Goal: Transaction & Acquisition: Download file/media

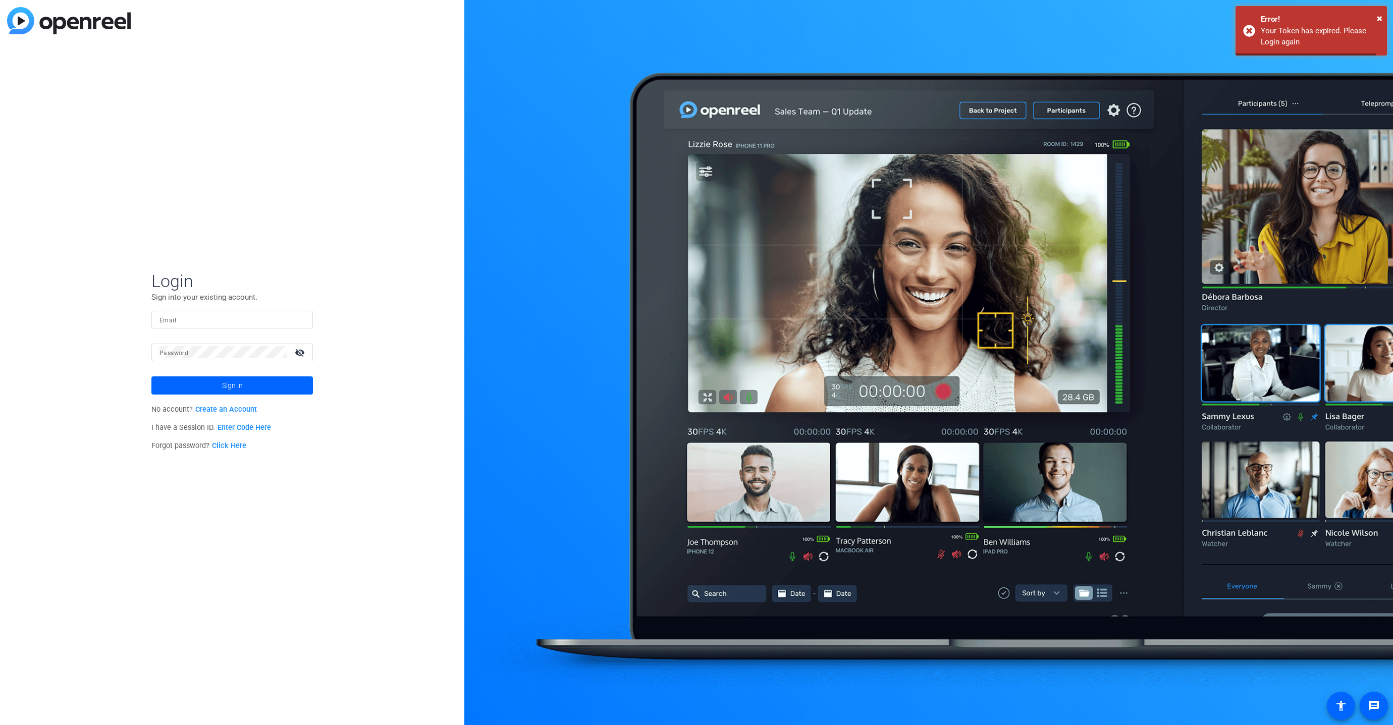
type input "[EMAIL_ADDRESS][PERSON_NAME][DOMAIN_NAME]"
click at [169, 381] on span at bounding box center [231, 385] width 161 height 24
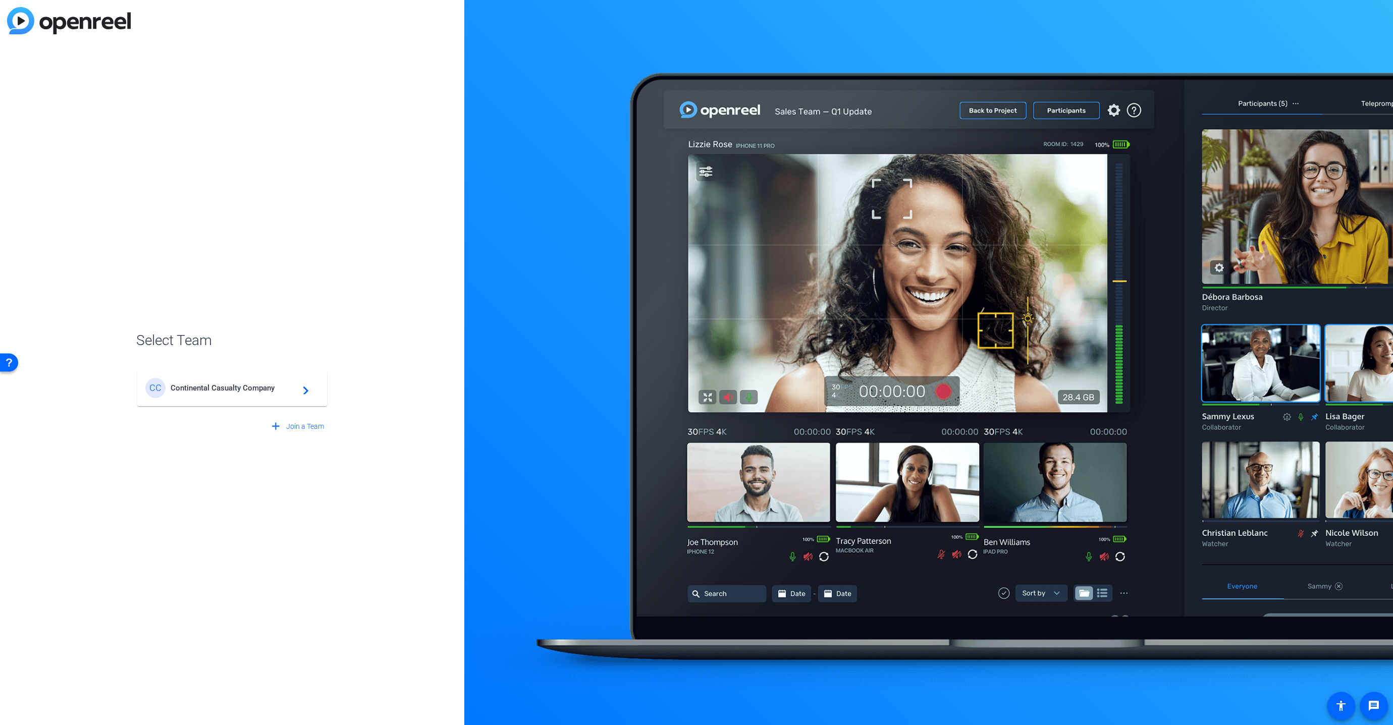
click at [207, 386] on span "Continental Casualty Company" at bounding box center [234, 387] width 126 height 9
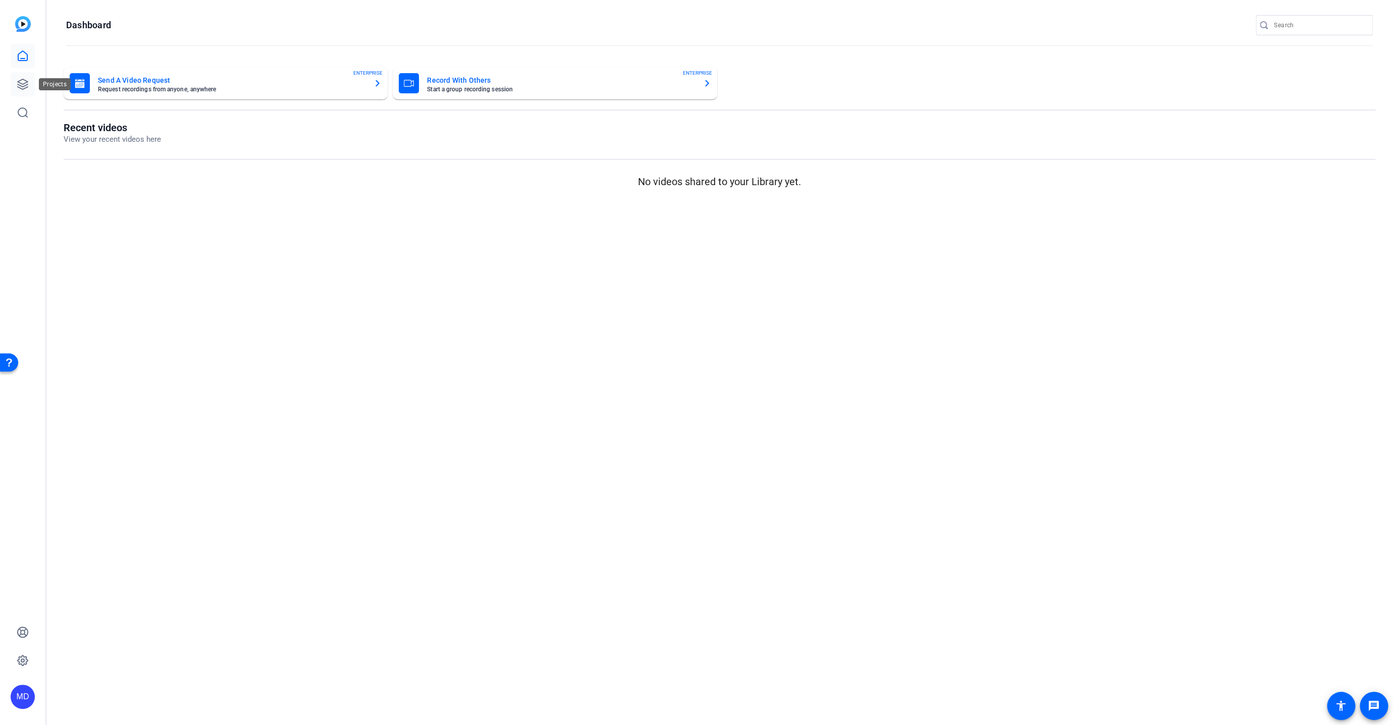
click at [25, 79] on icon at bounding box center [23, 84] width 12 height 12
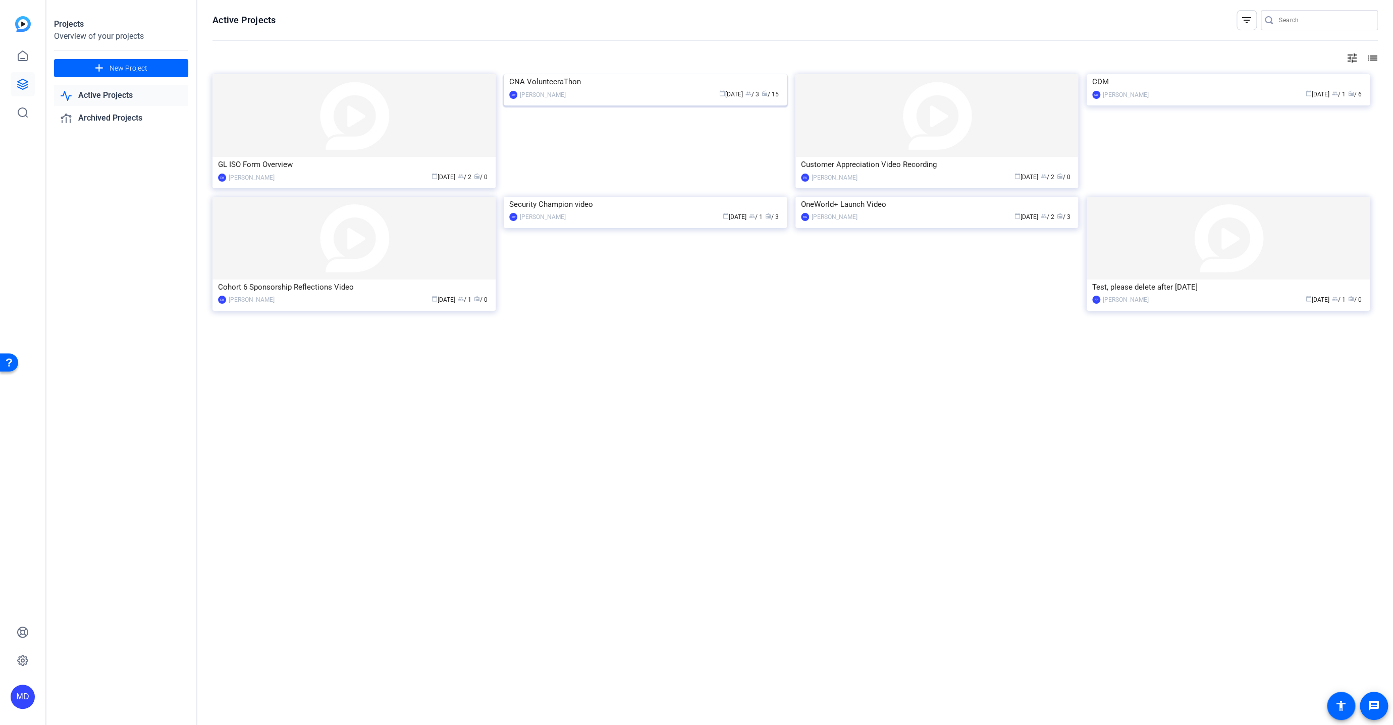
click at [594, 74] on img at bounding box center [645, 74] width 283 height 0
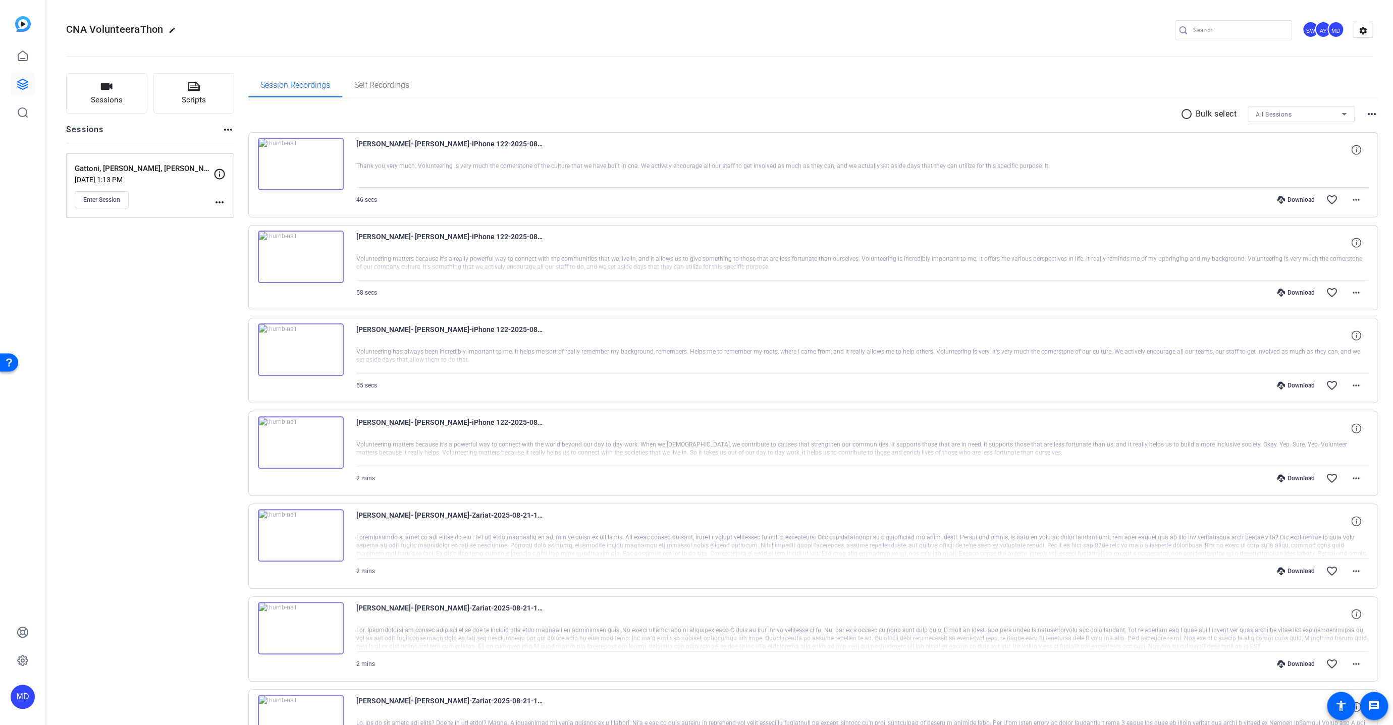
click at [1184, 113] on mat-icon "radio_button_unchecked" at bounding box center [1187, 114] width 15 height 12
click at [261, 140] on icon at bounding box center [263, 144] width 10 height 10
click at [1350, 200] on mat-icon "more_horiz" at bounding box center [1356, 200] width 12 height 12
click at [1306, 242] on span "Download MP4" at bounding box center [1325, 245] width 61 height 12
click at [264, 140] on icon at bounding box center [263, 144] width 10 height 10
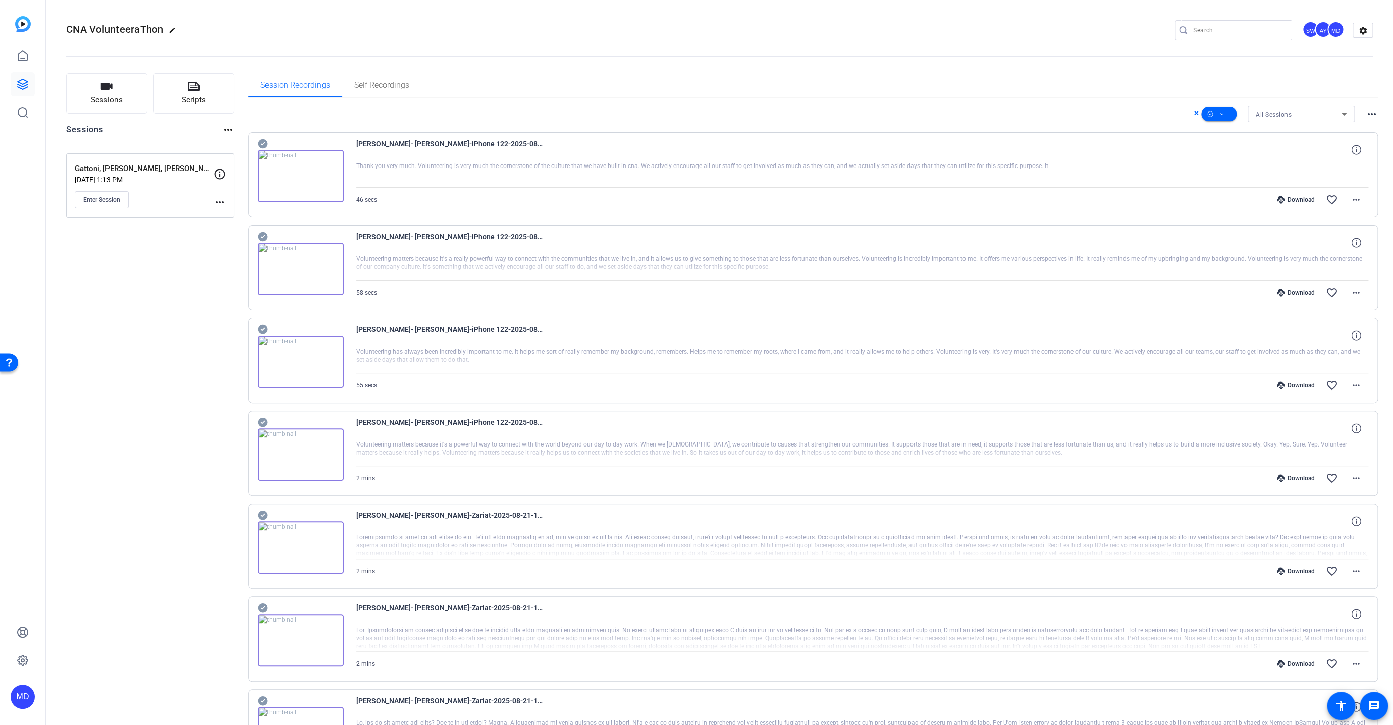
click at [261, 236] on icon at bounding box center [263, 237] width 10 height 12
click at [260, 328] on icon at bounding box center [263, 330] width 10 height 10
click at [264, 418] on icon at bounding box center [263, 423] width 10 height 10
click at [1214, 108] on span at bounding box center [1218, 114] width 35 height 24
click at [1229, 164] on span "Download MP4" at bounding box center [1230, 167] width 53 height 12
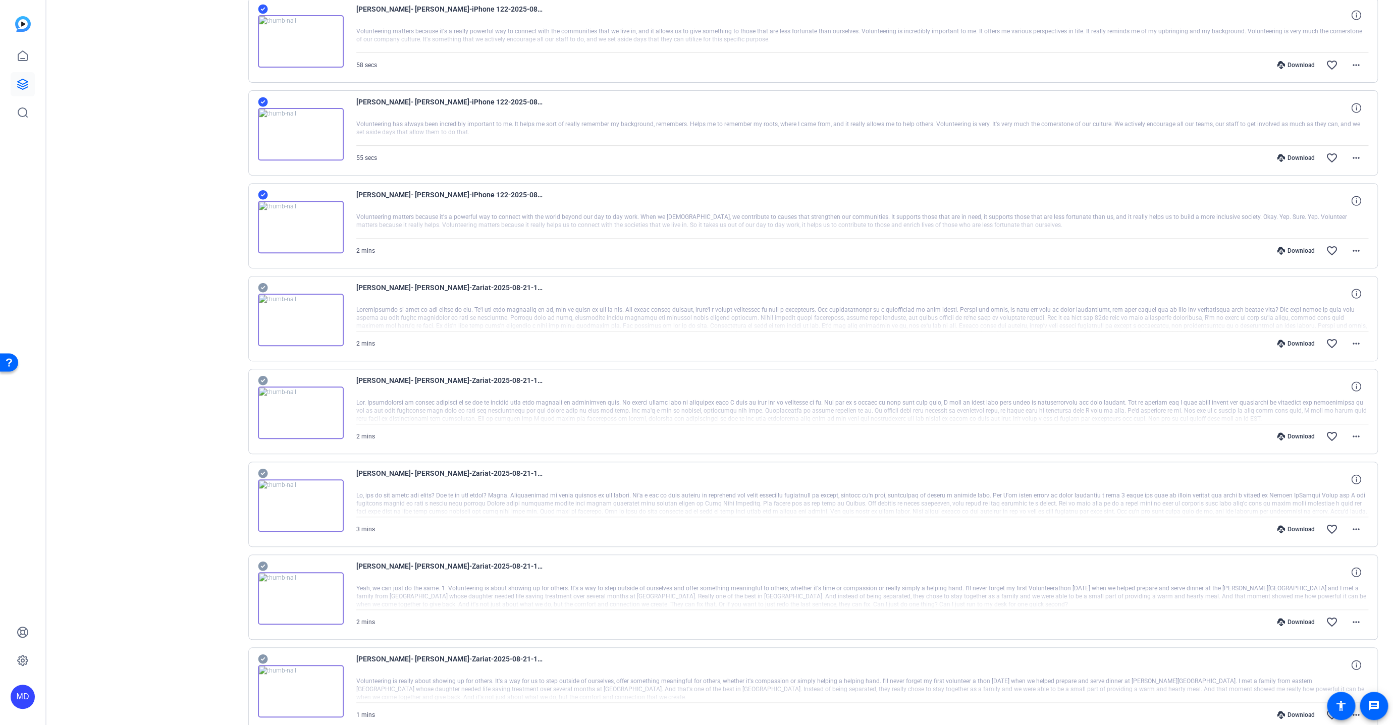
scroll to position [387, 0]
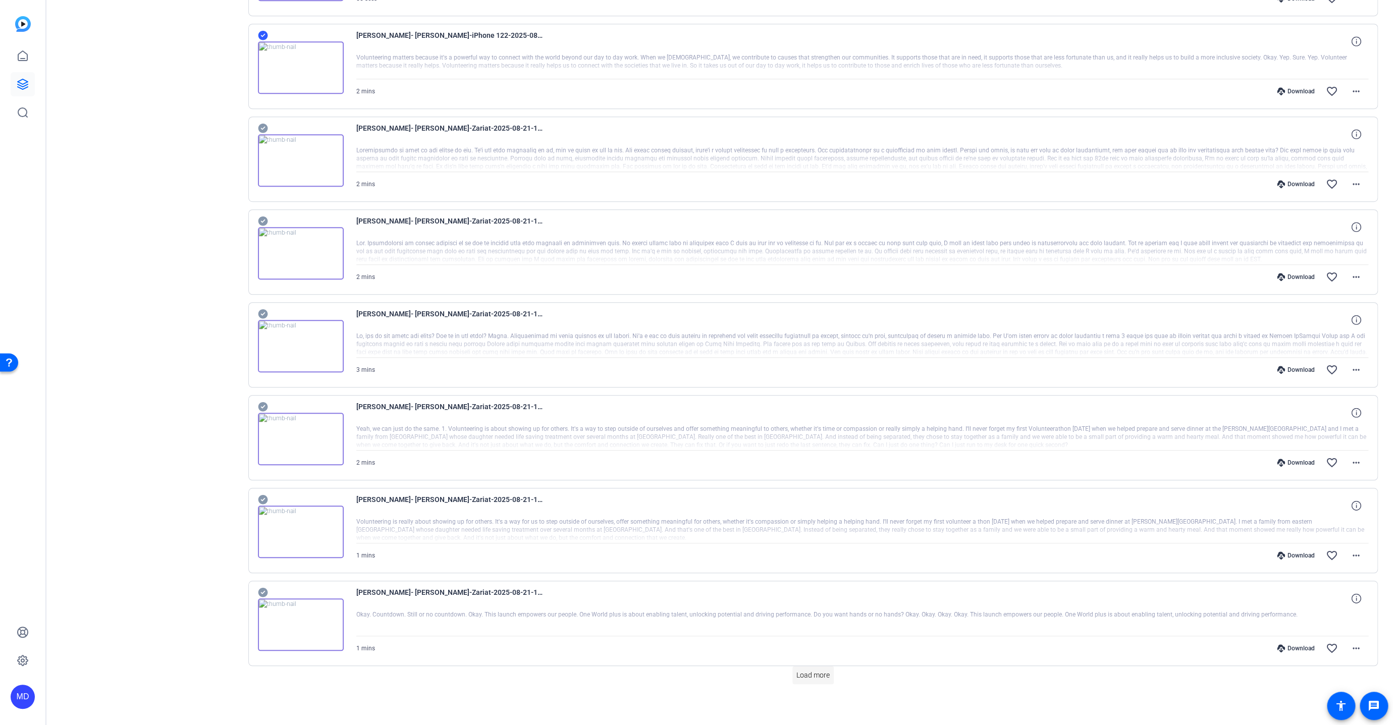
click at [799, 670] on span "Load more" at bounding box center [812, 675] width 33 height 11
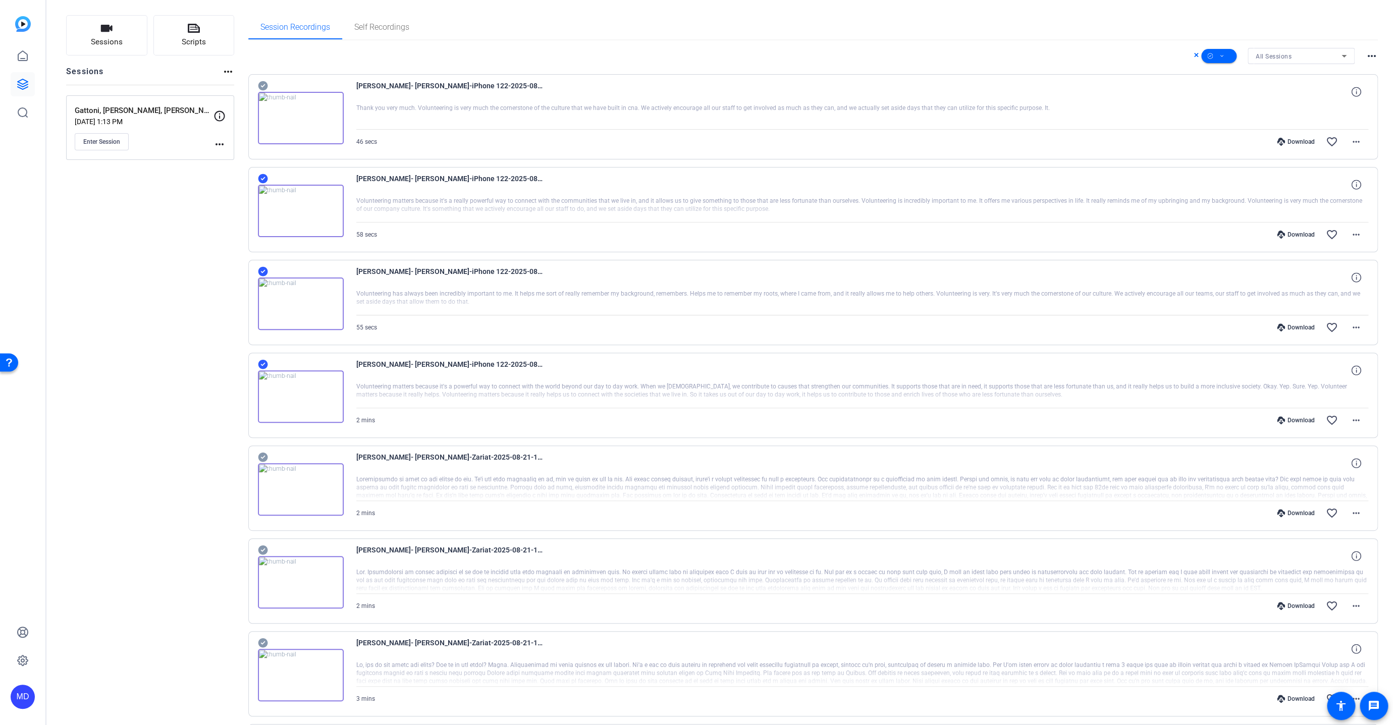
scroll to position [0, 0]
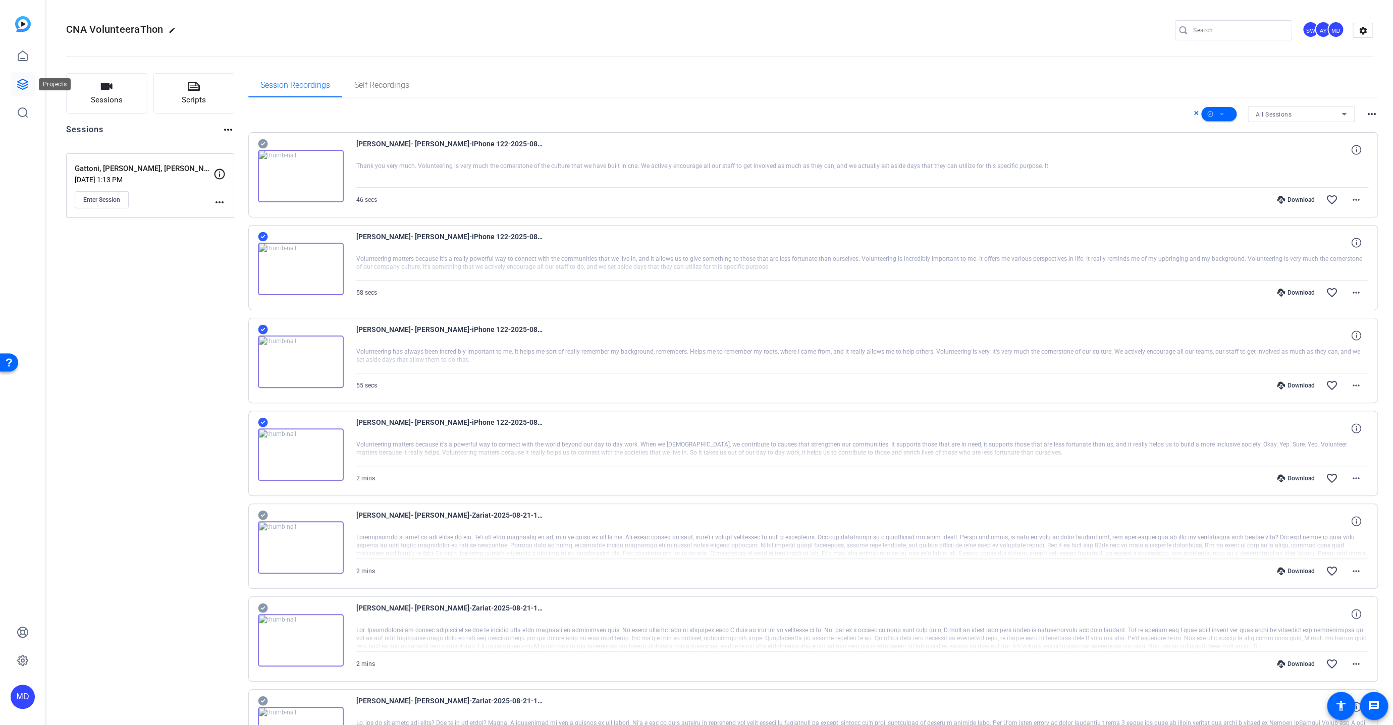
click at [24, 84] on icon at bounding box center [23, 84] width 10 height 10
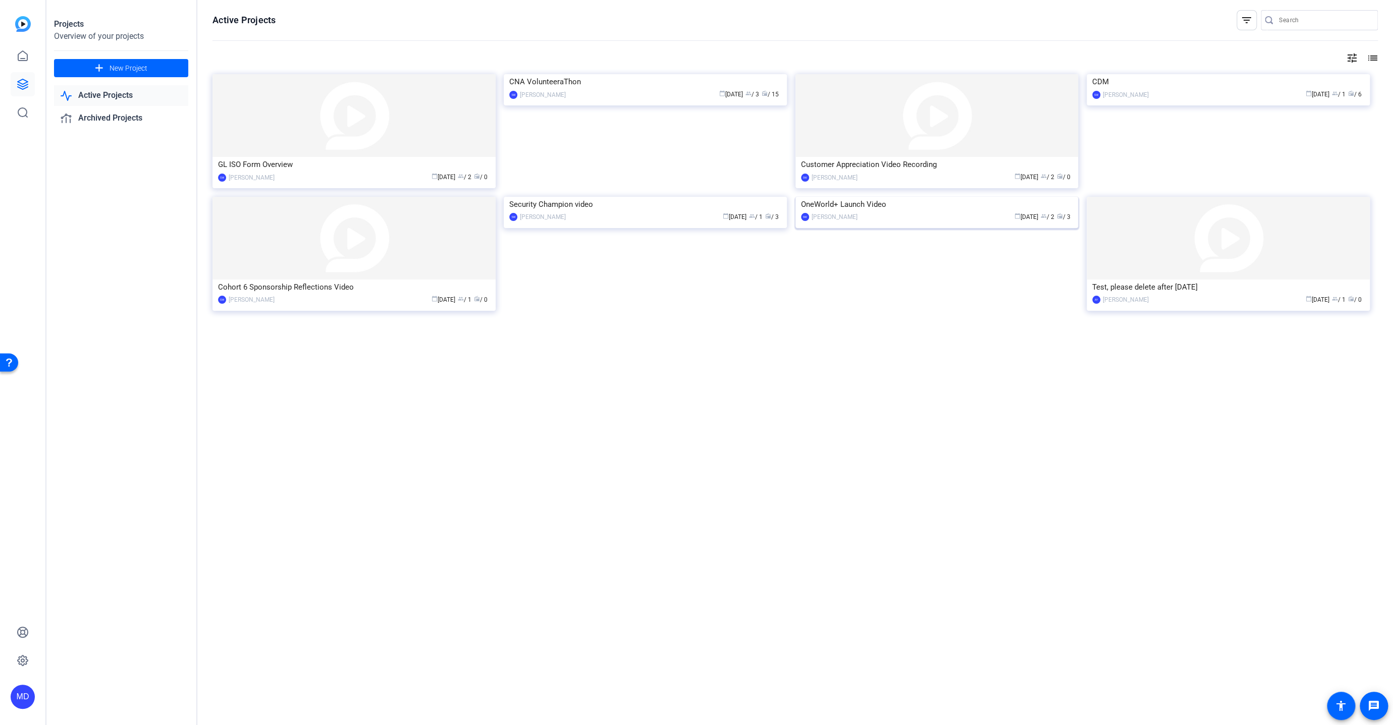
click at [911, 197] on img at bounding box center [936, 197] width 283 height 0
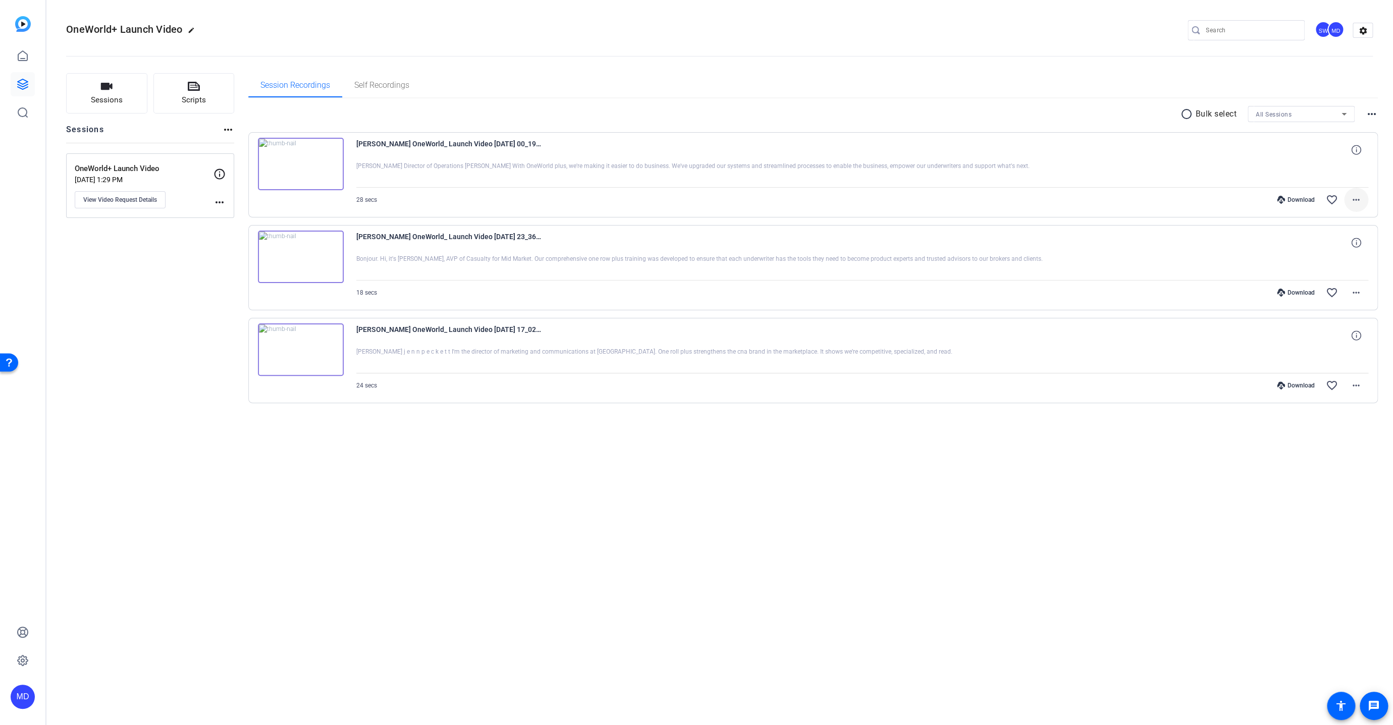
click at [1354, 193] on span at bounding box center [1356, 200] width 24 height 24
click at [1333, 242] on span "Download MP4" at bounding box center [1329, 245] width 61 height 12
click at [216, 99] on button "Scripts" at bounding box center [193, 93] width 81 height 40
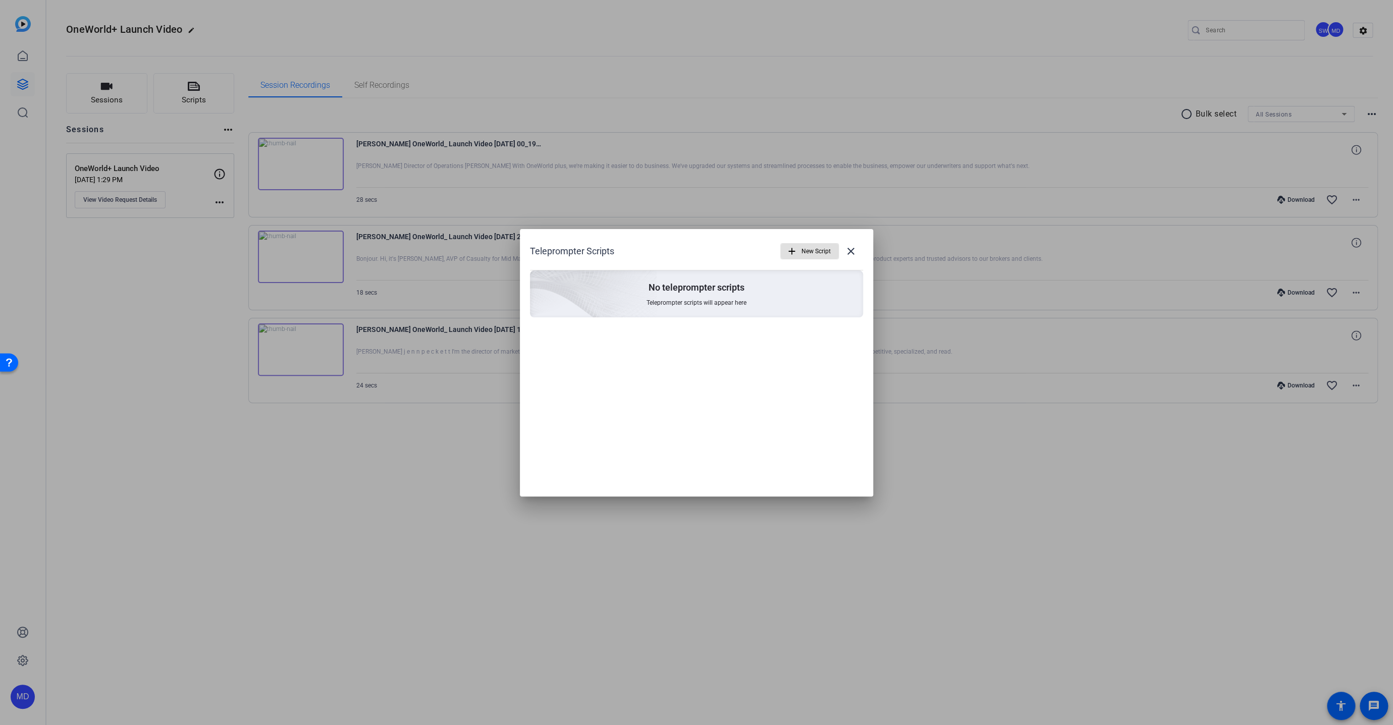
click at [92, 90] on div at bounding box center [696, 362] width 1393 height 725
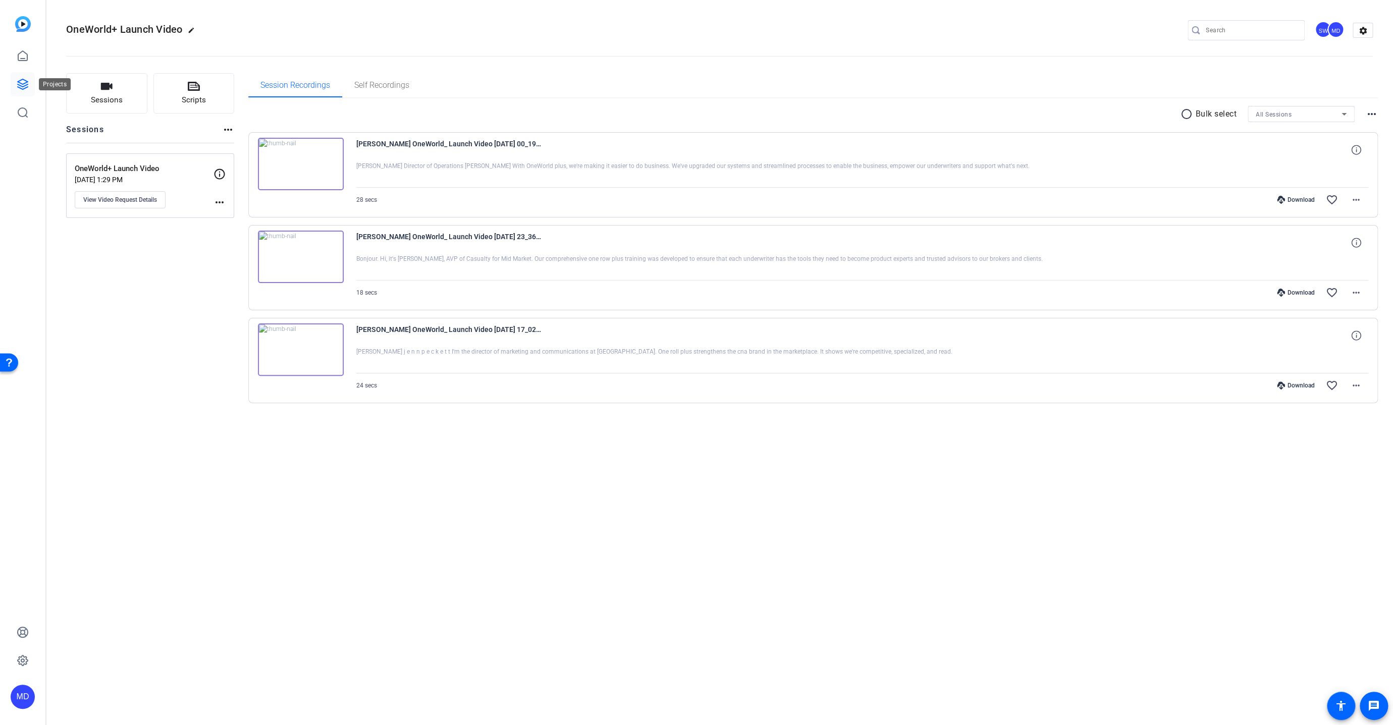
click at [29, 82] on link at bounding box center [23, 84] width 24 height 24
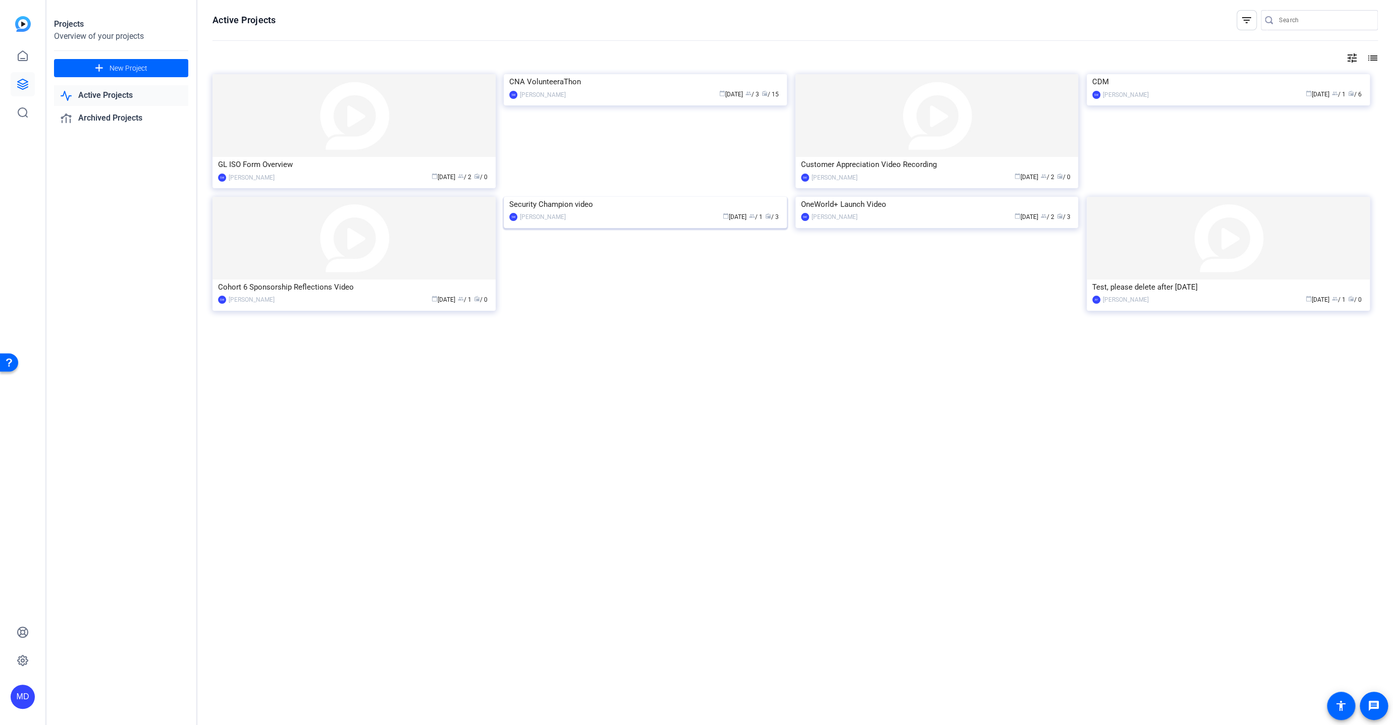
click at [590, 197] on img at bounding box center [645, 197] width 283 height 0
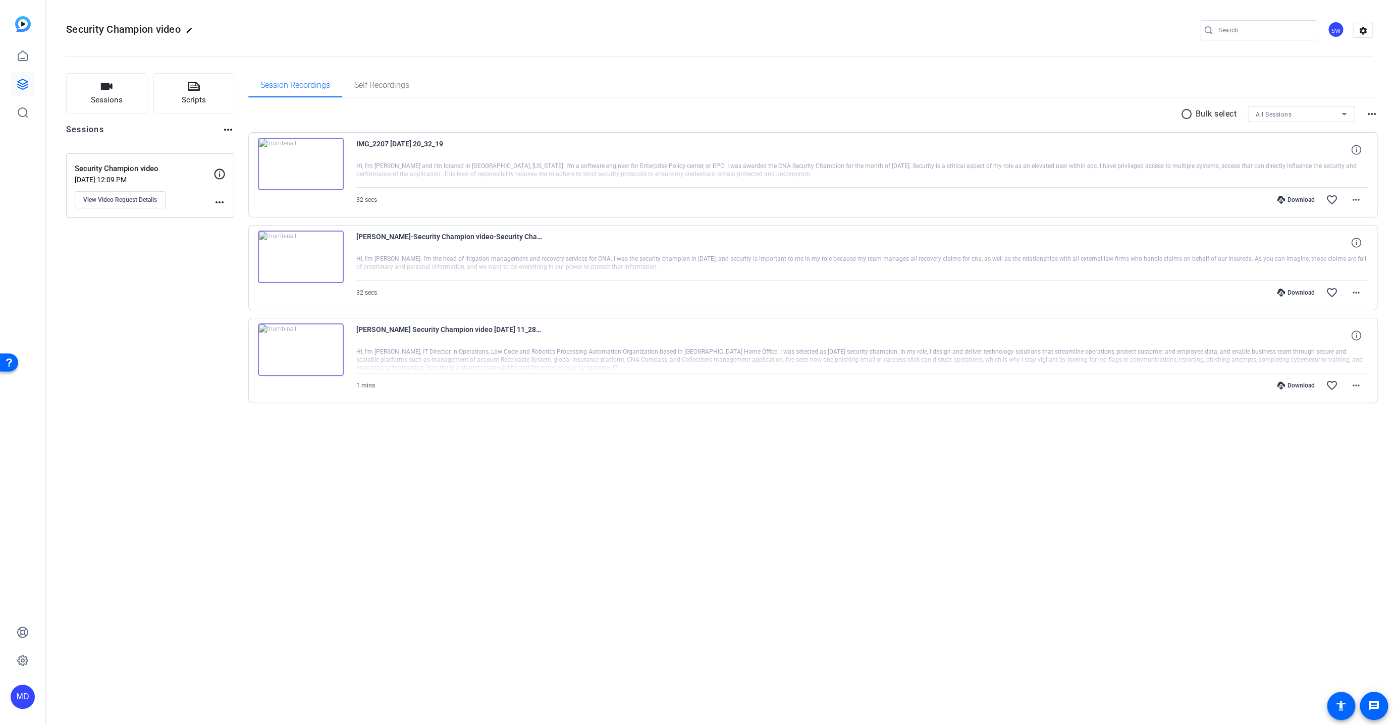
click at [595, 500] on div "Security Champion video edit SW settings Sessions Scripts Sessions more_horiz S…" at bounding box center [719, 362] width 1347 height 725
click at [21, 88] on icon at bounding box center [23, 84] width 10 height 10
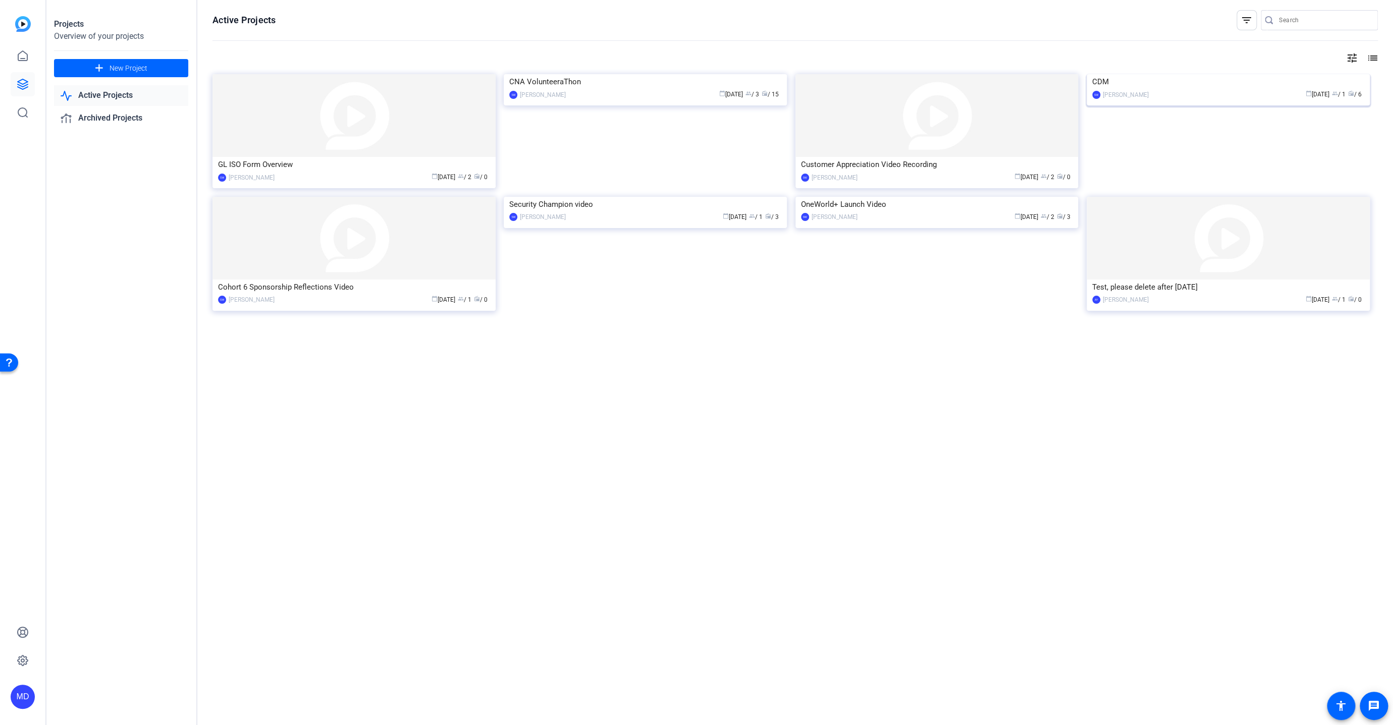
click at [1133, 74] on img at bounding box center [1227, 74] width 283 height 0
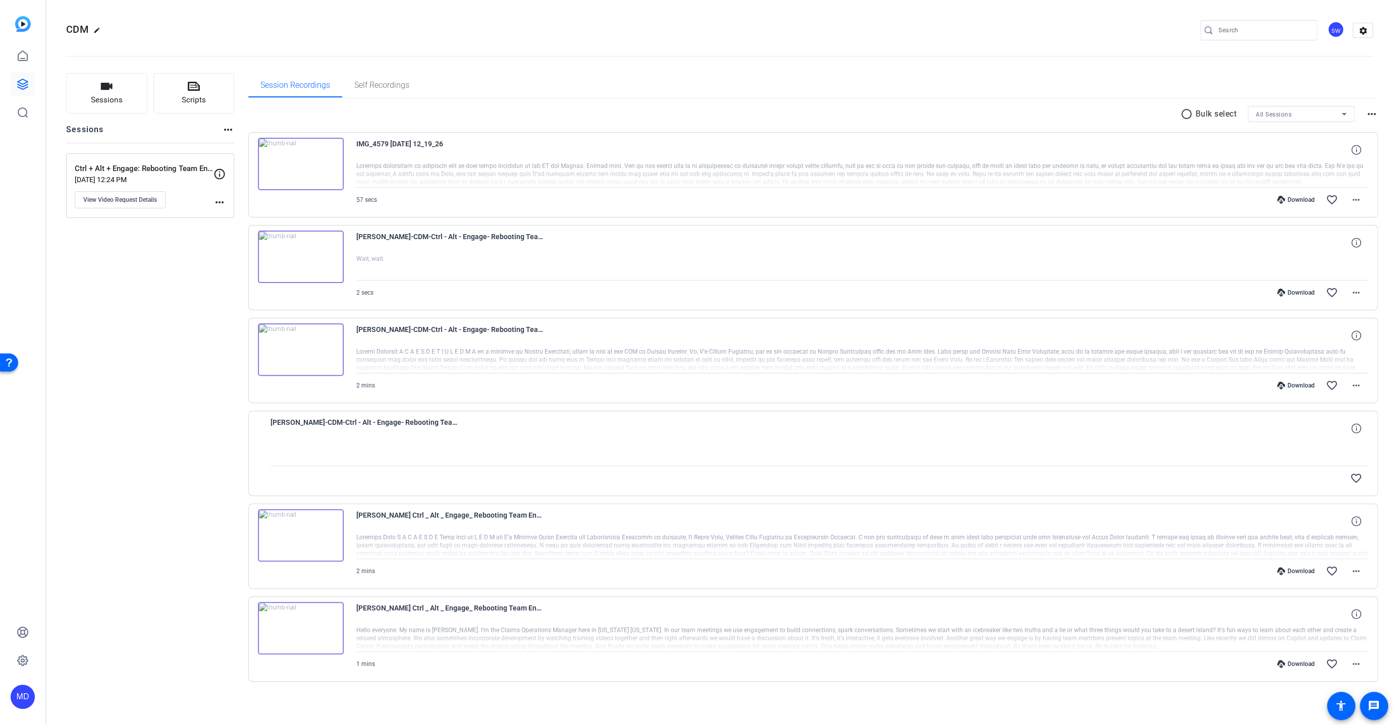
click at [133, 292] on div "Sessions Scripts Sessions more_horiz Ctrl + Alt + Engage: Rebooting Team Engage…" at bounding box center [150, 393] width 168 height 641
click at [95, 257] on div "Sessions Scripts Sessions more_horiz Ctrl + Alt + Engage: Rebooting Team Engage…" at bounding box center [150, 393] width 168 height 641
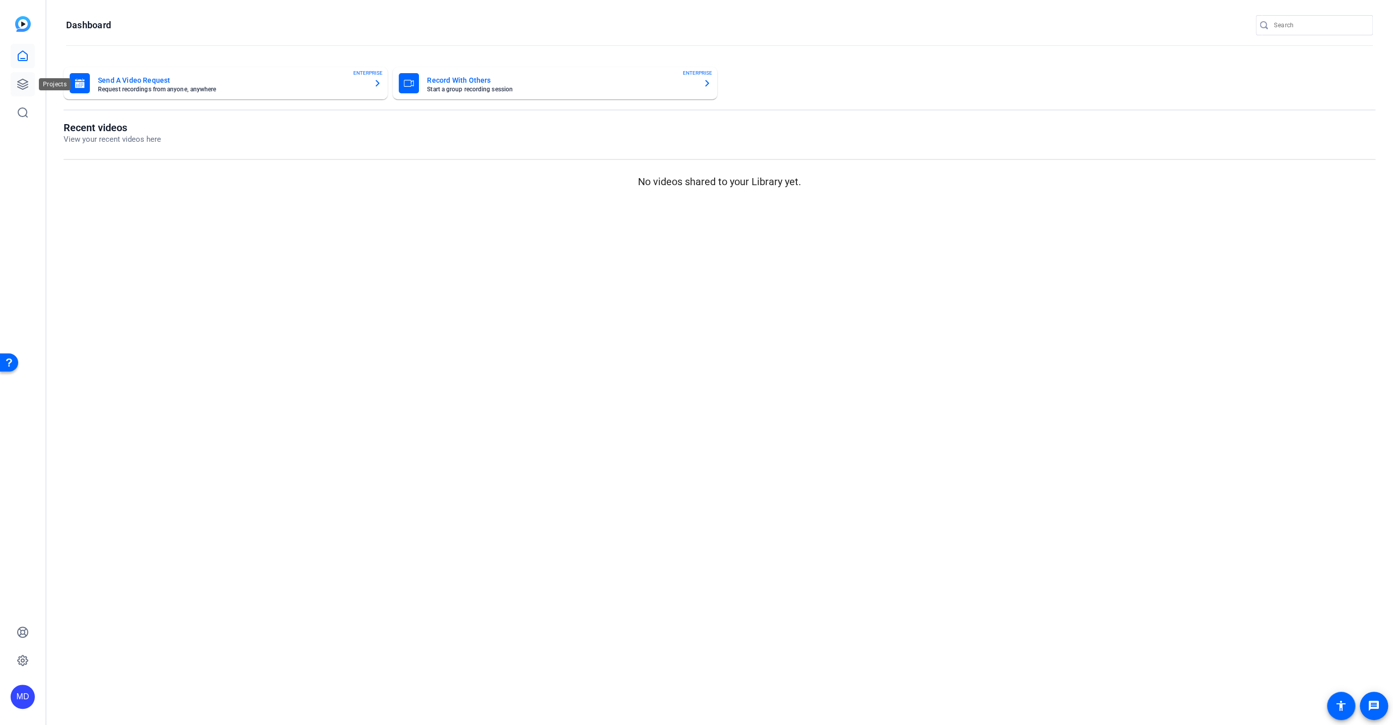
click at [18, 79] on icon at bounding box center [23, 84] width 12 height 12
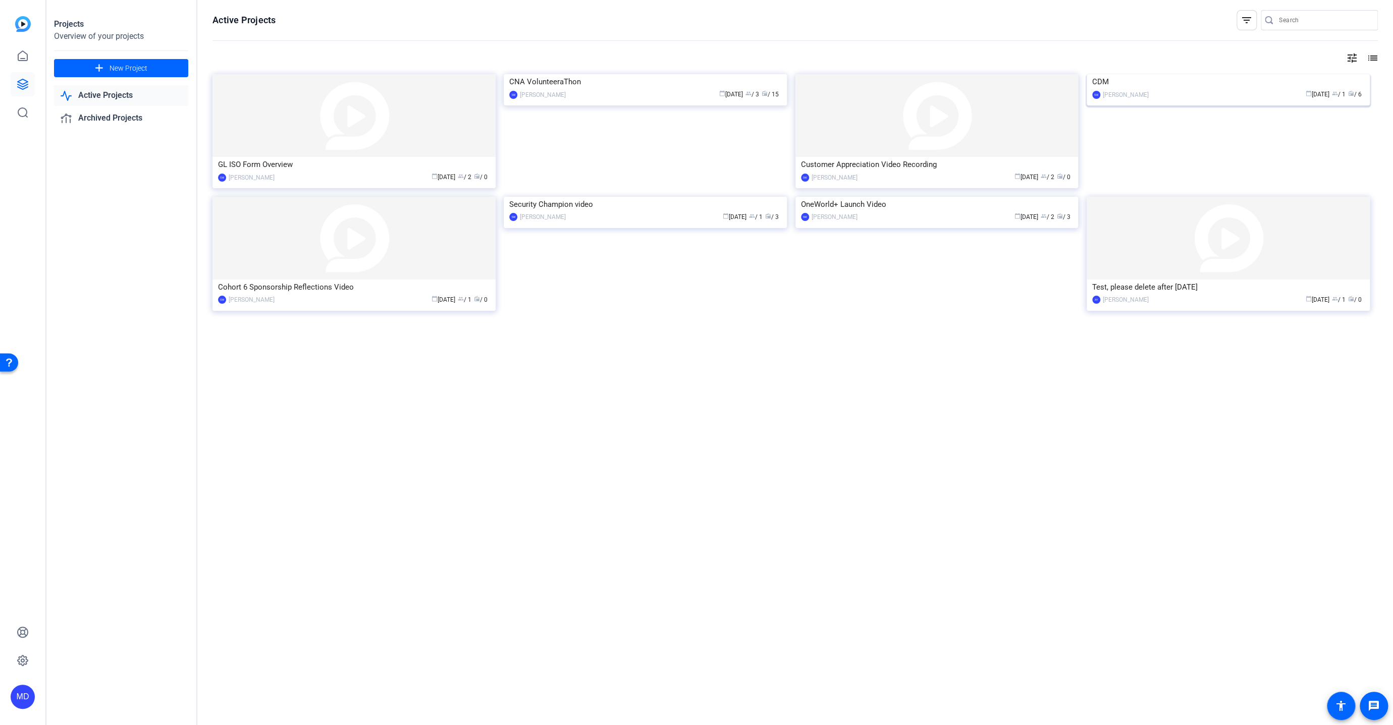
click at [1190, 74] on img at bounding box center [1227, 74] width 283 height 0
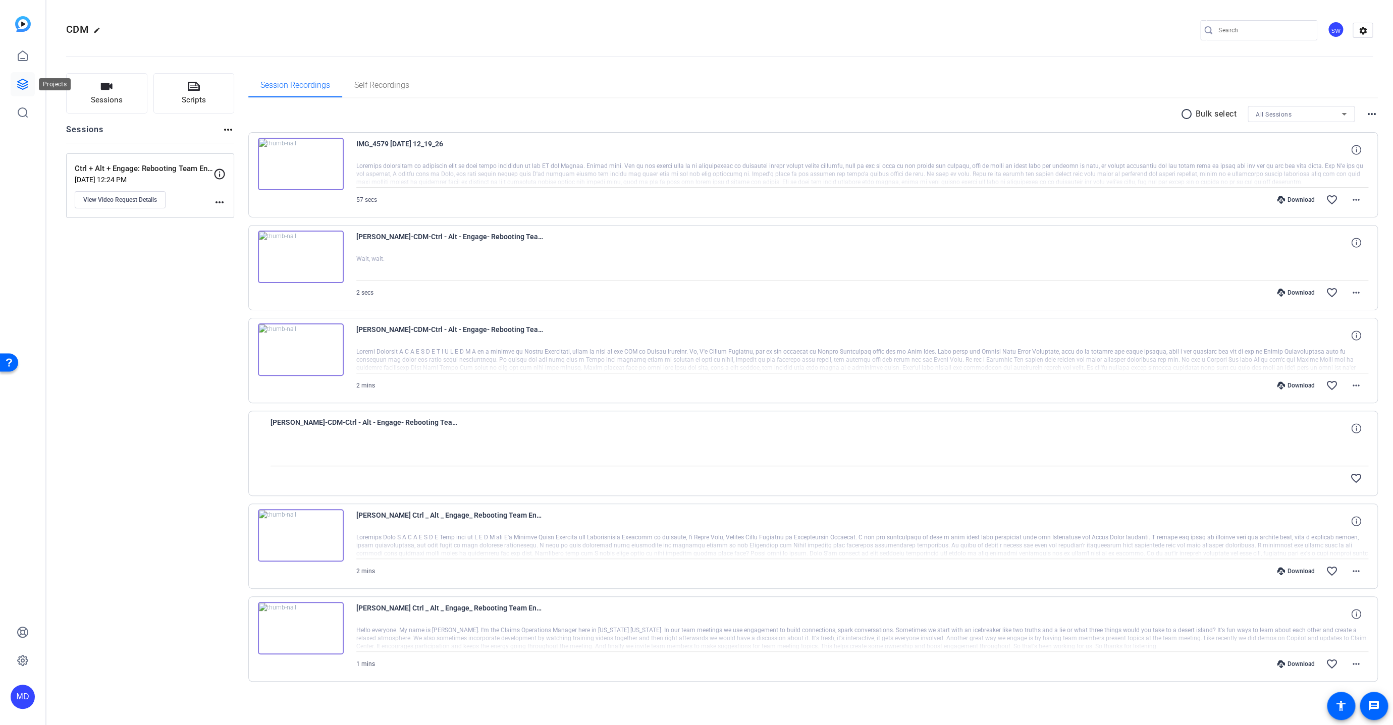
click at [22, 79] on icon at bounding box center [23, 84] width 12 height 12
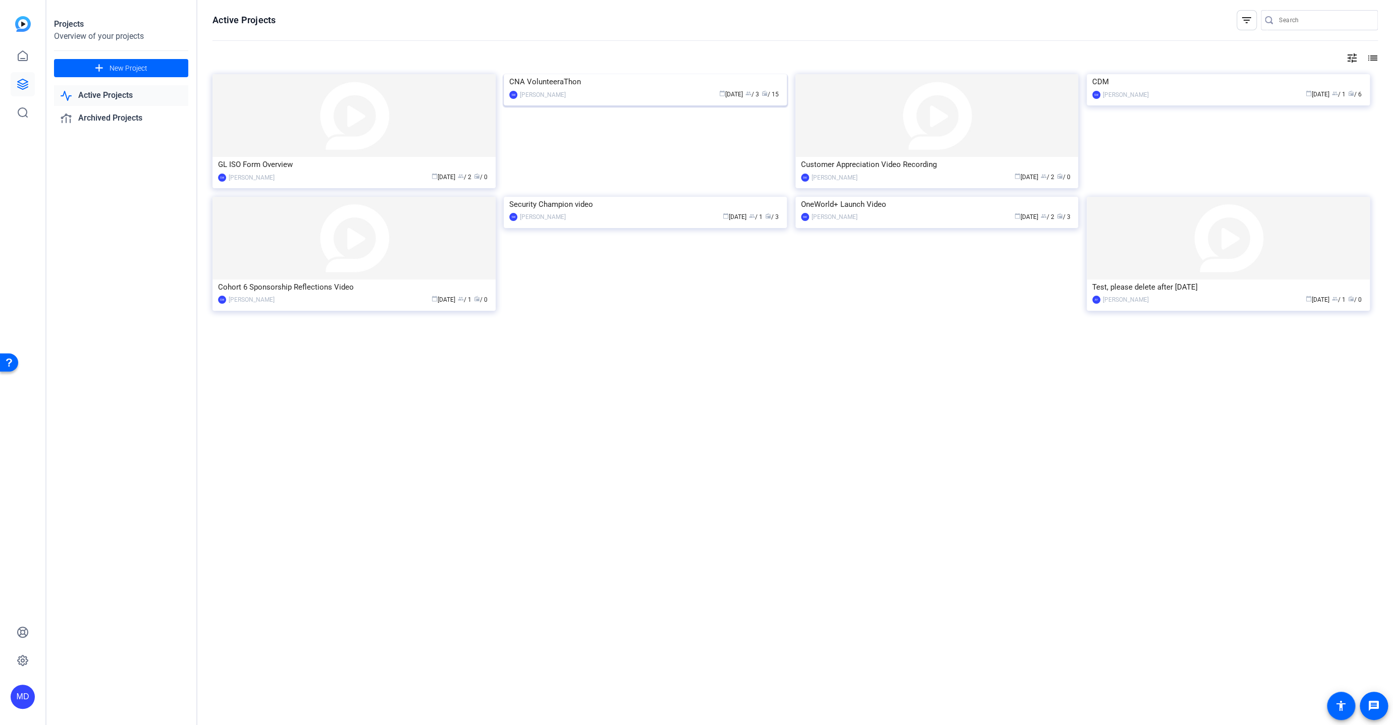
click at [593, 74] on img at bounding box center [645, 74] width 283 height 0
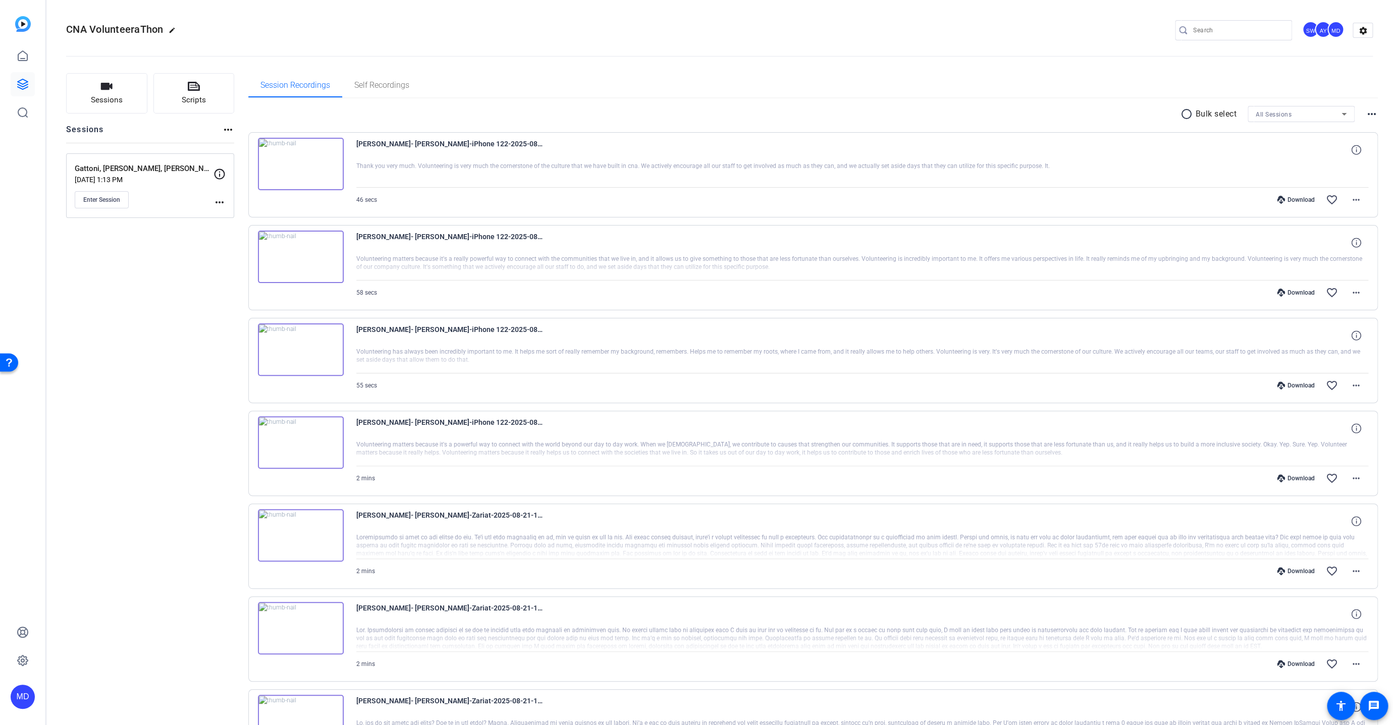
click at [493, 167] on div at bounding box center [862, 174] width 1012 height 25
click at [432, 145] on span "[PERSON_NAME]- [PERSON_NAME]-iPhone 122-2025-08-28-08-14-27-879-0" at bounding box center [449, 150] width 187 height 24
drag, startPoint x: 358, startPoint y: 165, endPoint x: 437, endPoint y: 170, distance: 78.8
click at [437, 170] on div at bounding box center [862, 174] width 1012 height 25
click at [436, 169] on div at bounding box center [862, 174] width 1012 height 25
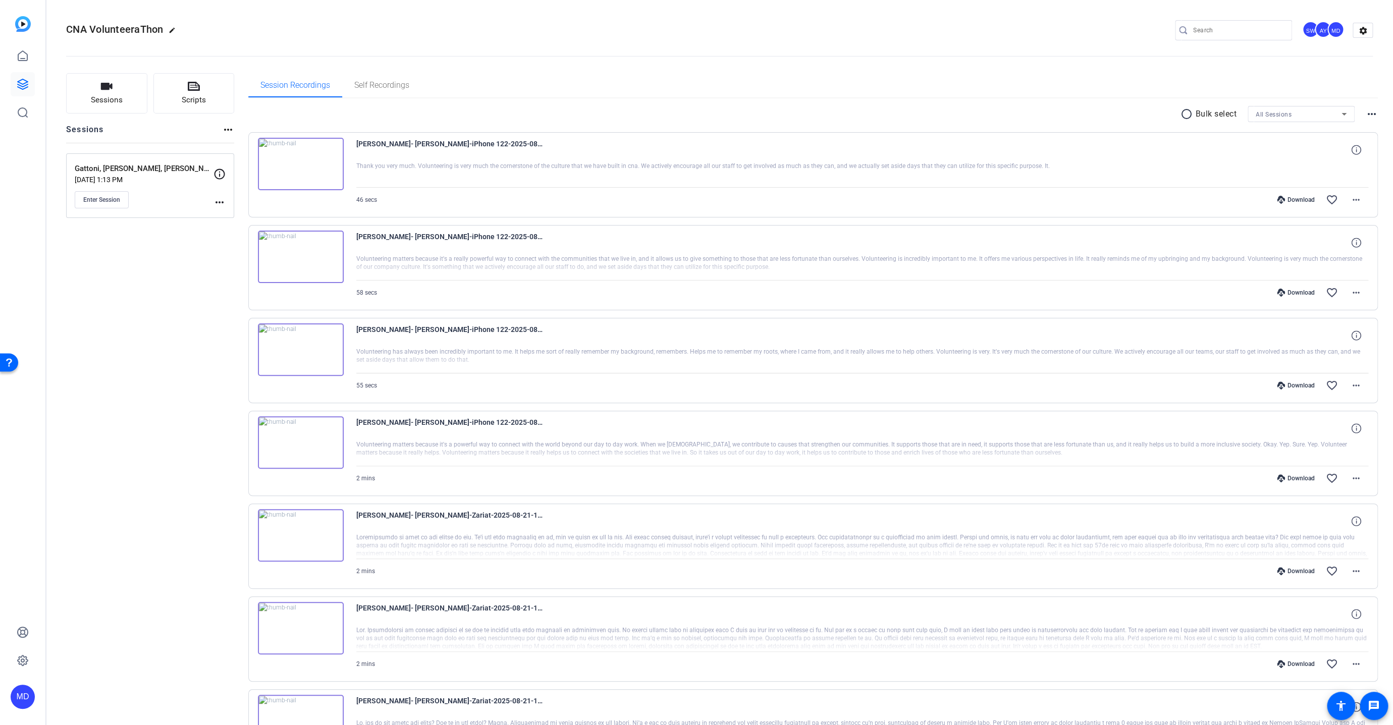
click at [436, 169] on div at bounding box center [862, 174] width 1012 height 25
click at [1350, 199] on mat-icon "more_horiz" at bounding box center [1356, 200] width 12 height 12
click at [596, 65] on div at bounding box center [696, 362] width 1393 height 725
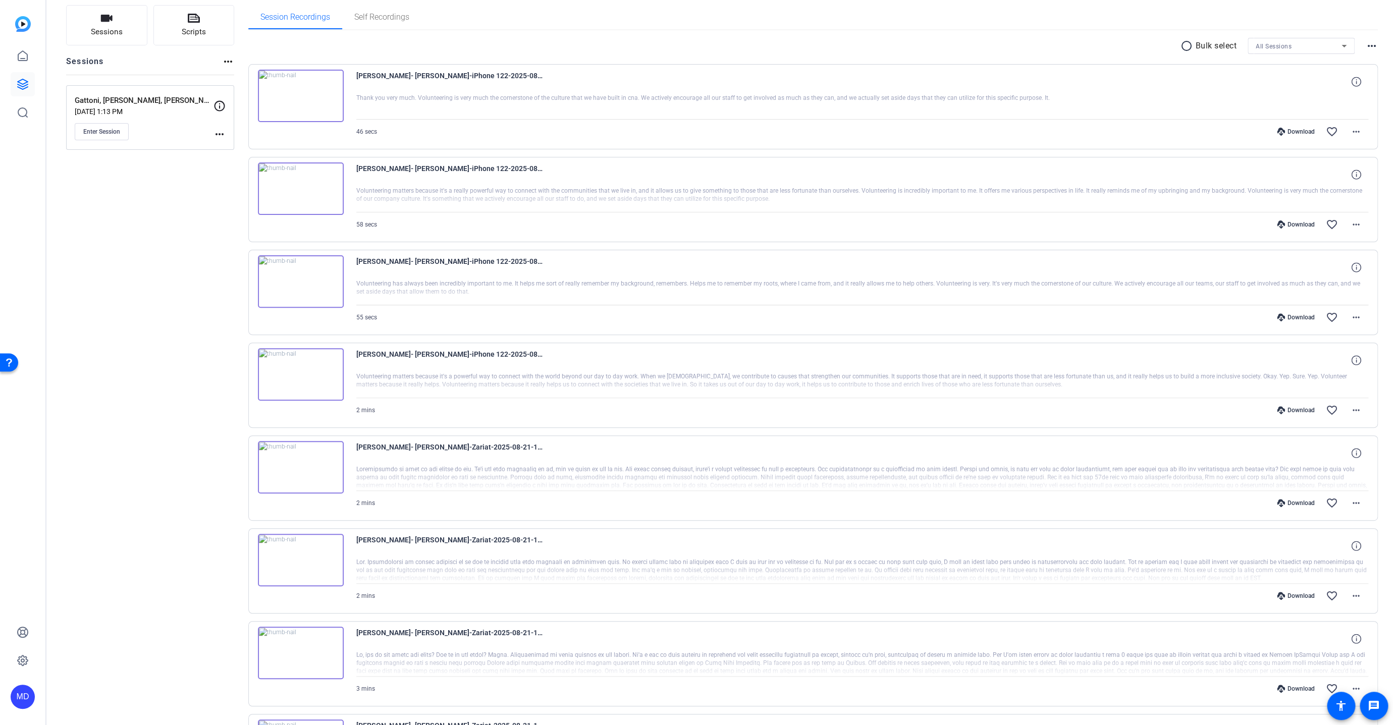
scroll to position [68, 0]
